Goal: Information Seeking & Learning: Learn about a topic

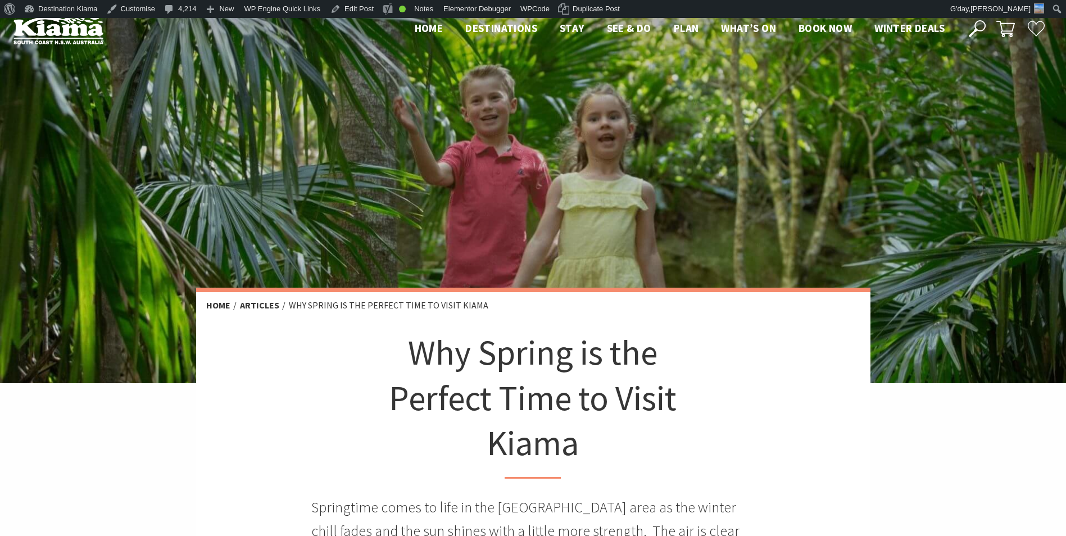
click at [559, 131] on div at bounding box center [533, 200] width 1066 height 365
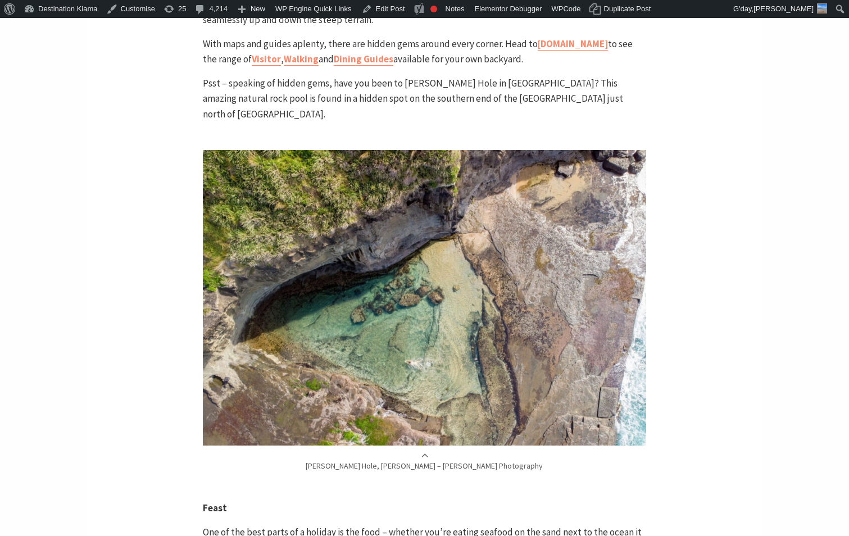
scroll to position [2969, 0]
